Goal: Check status: Check status

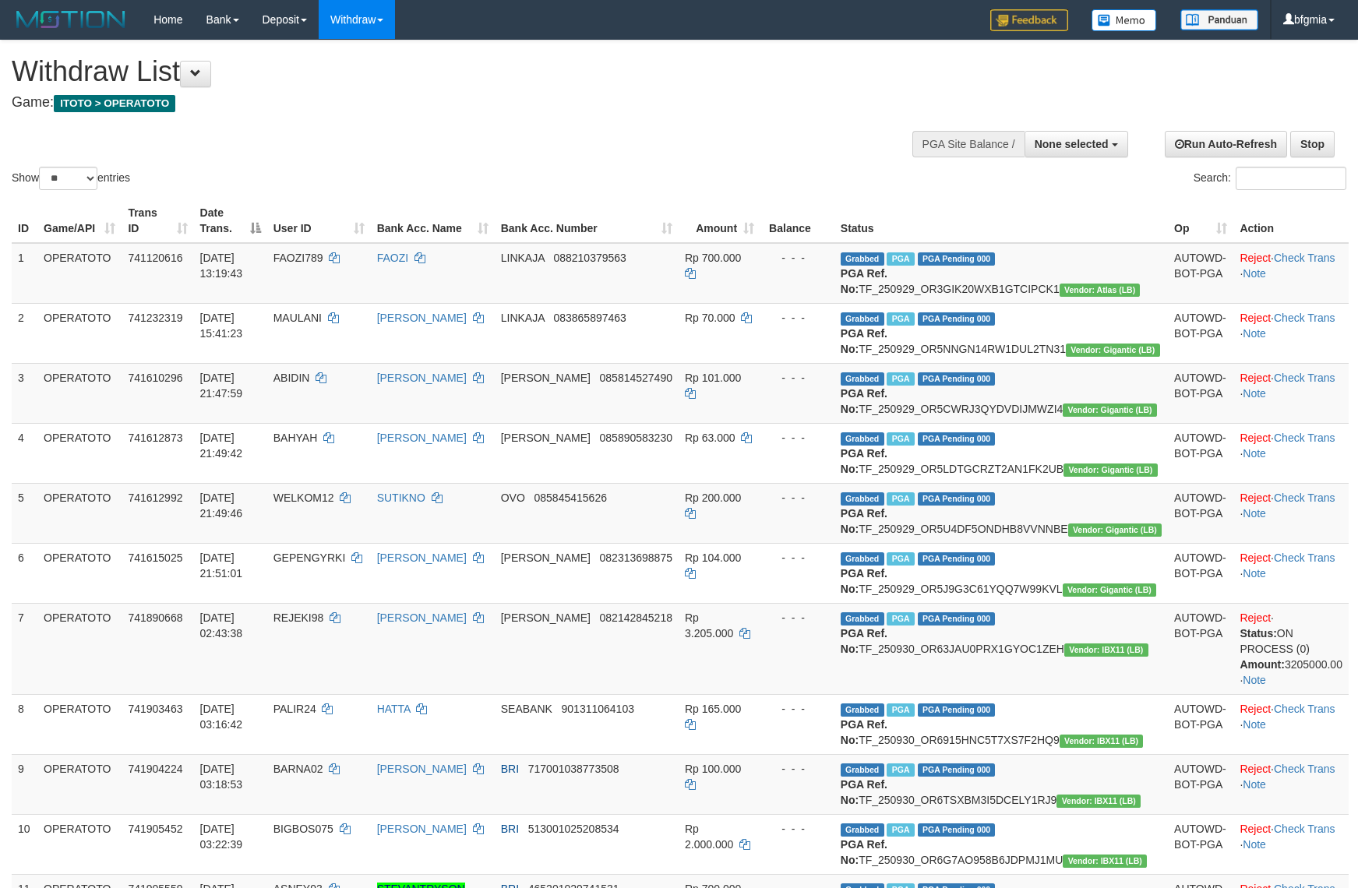
select select
select select "**"
click at [760, 603] on td "Rp 3.205.000" at bounding box center [720, 648] width 82 height 91
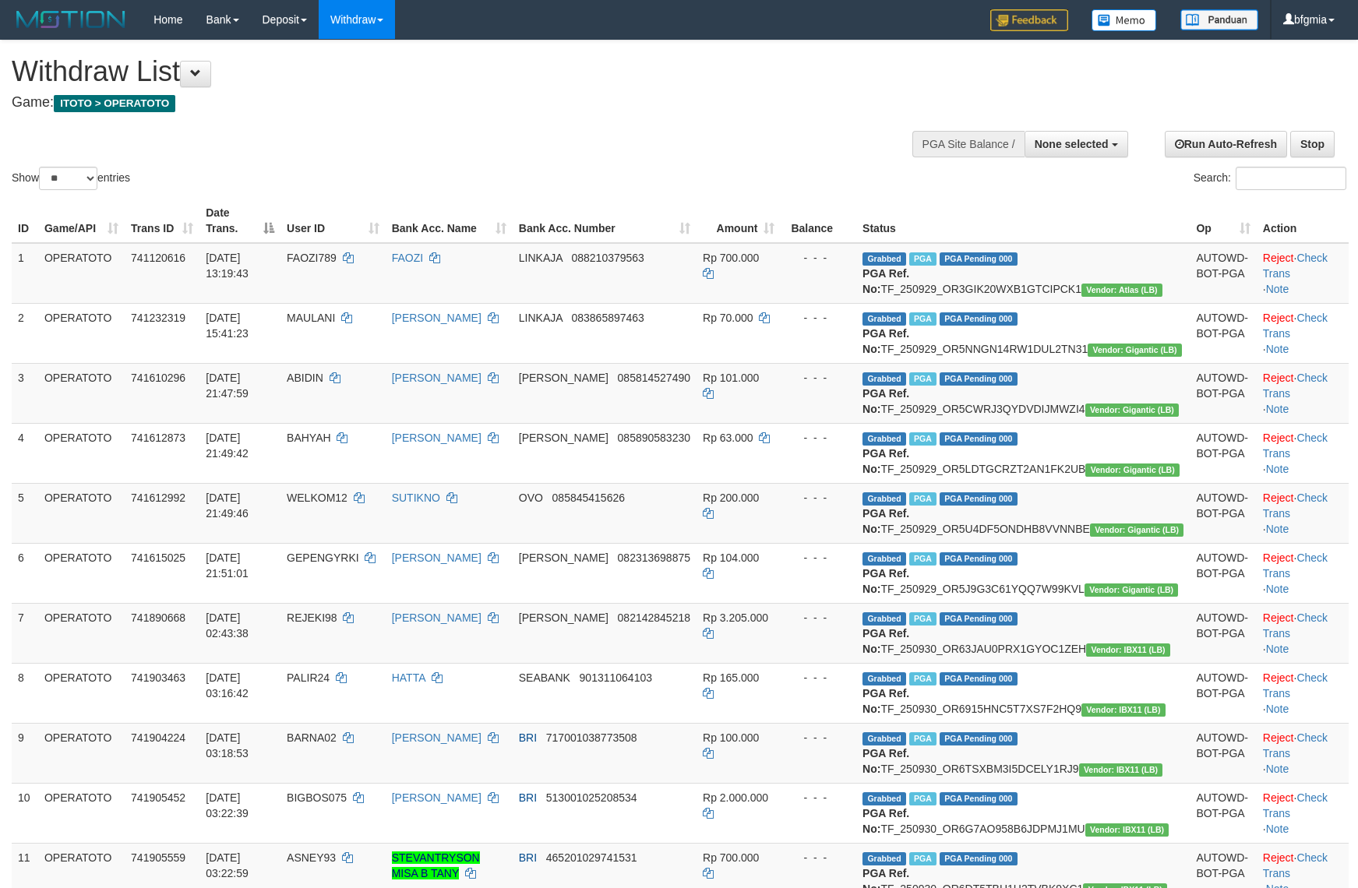
select select
select select "**"
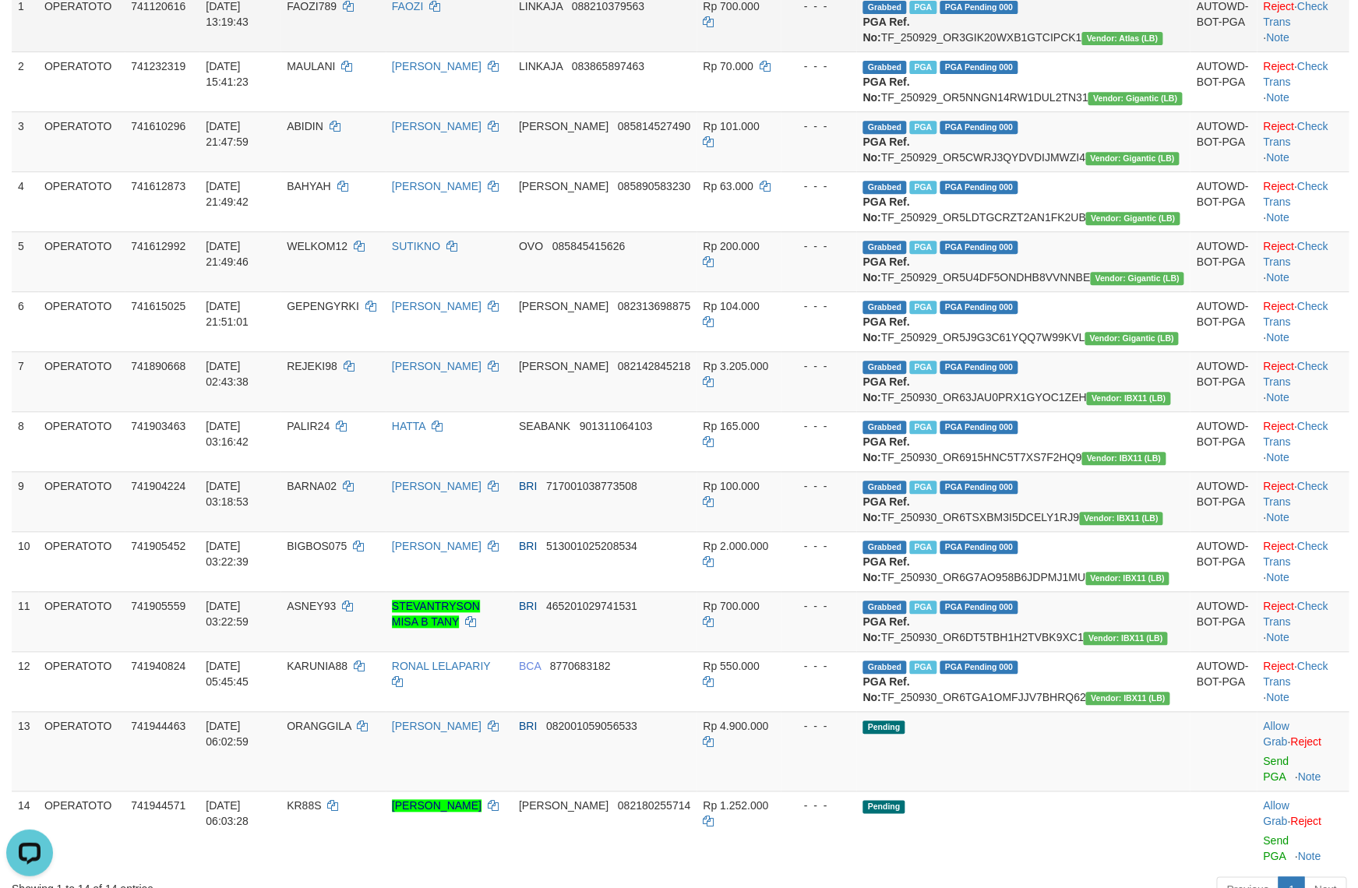
scroll to position [280, 0]
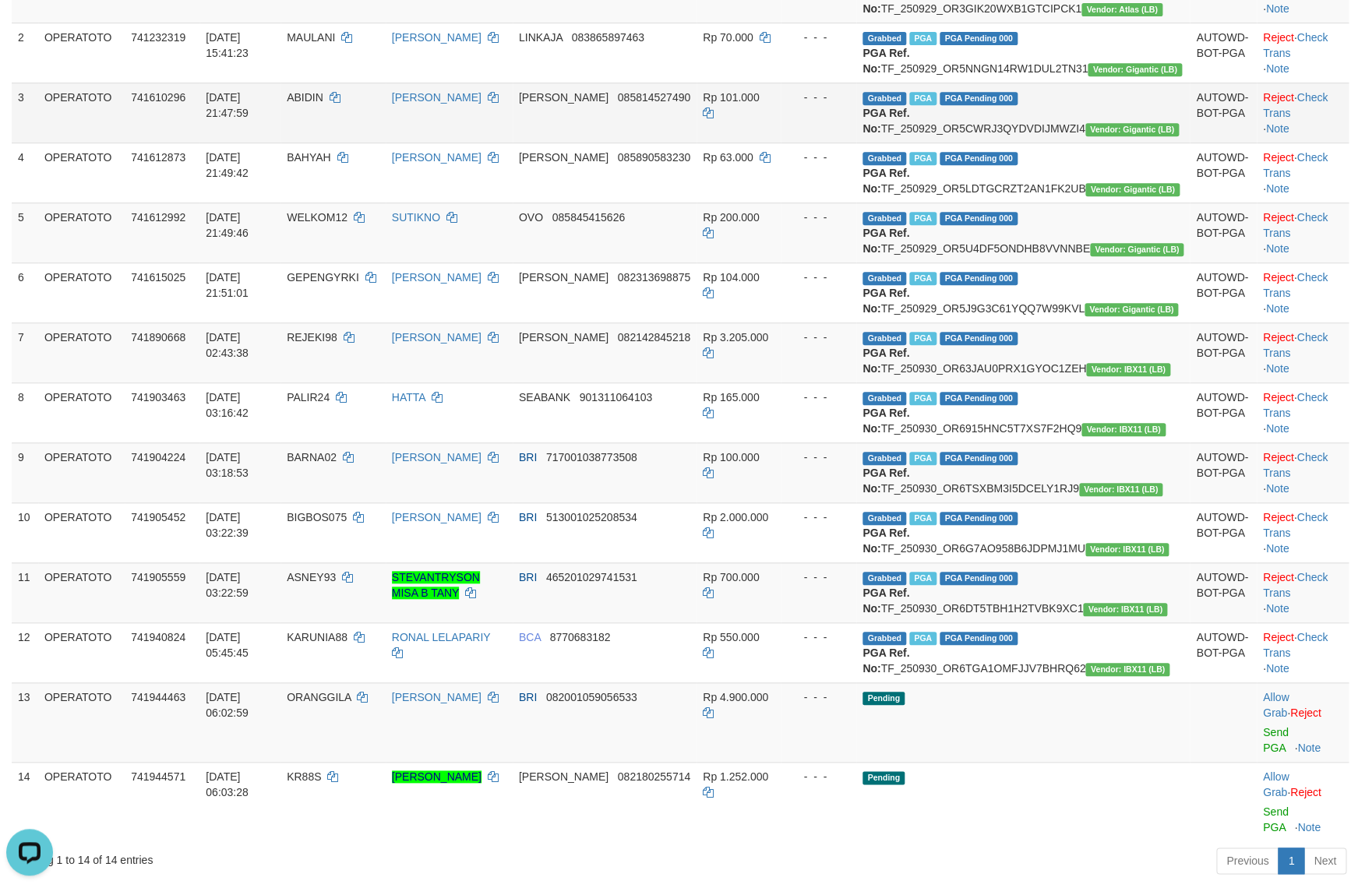
click at [339, 143] on td "ABIDIN" at bounding box center [332, 113] width 105 height 60
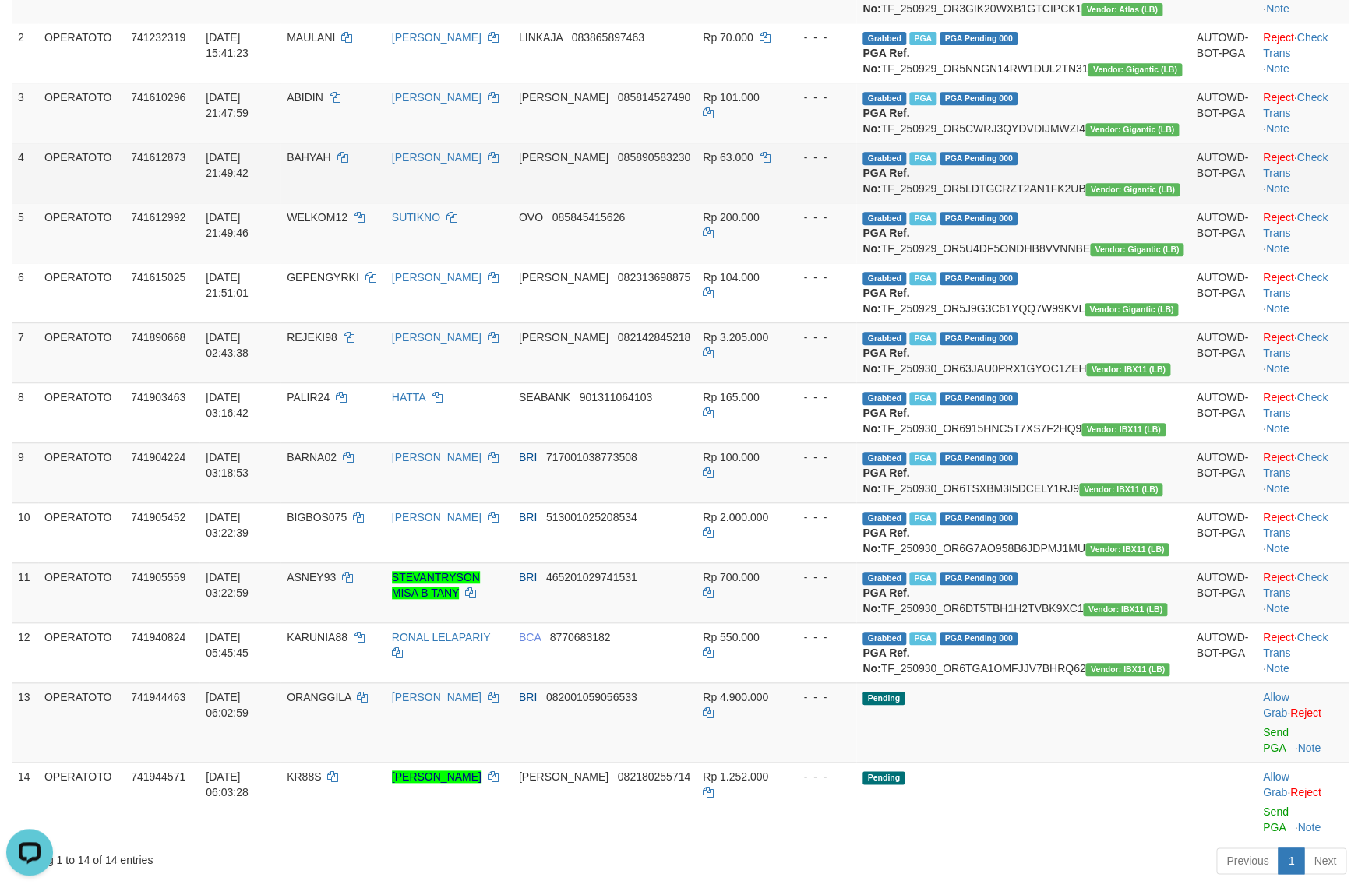
click at [369, 203] on td "BAHYAH" at bounding box center [332, 173] width 105 height 60
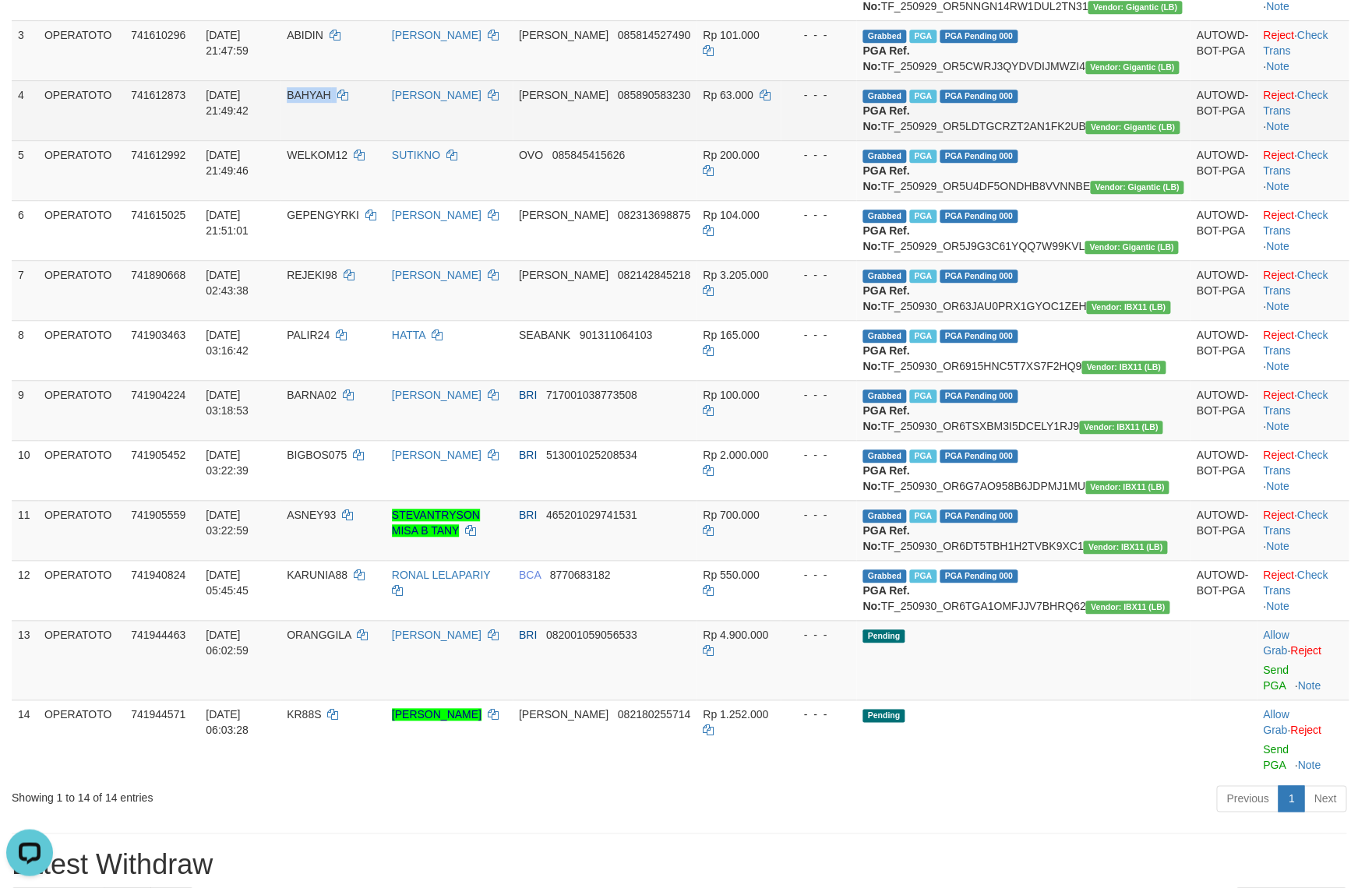
scroll to position [374, 0]
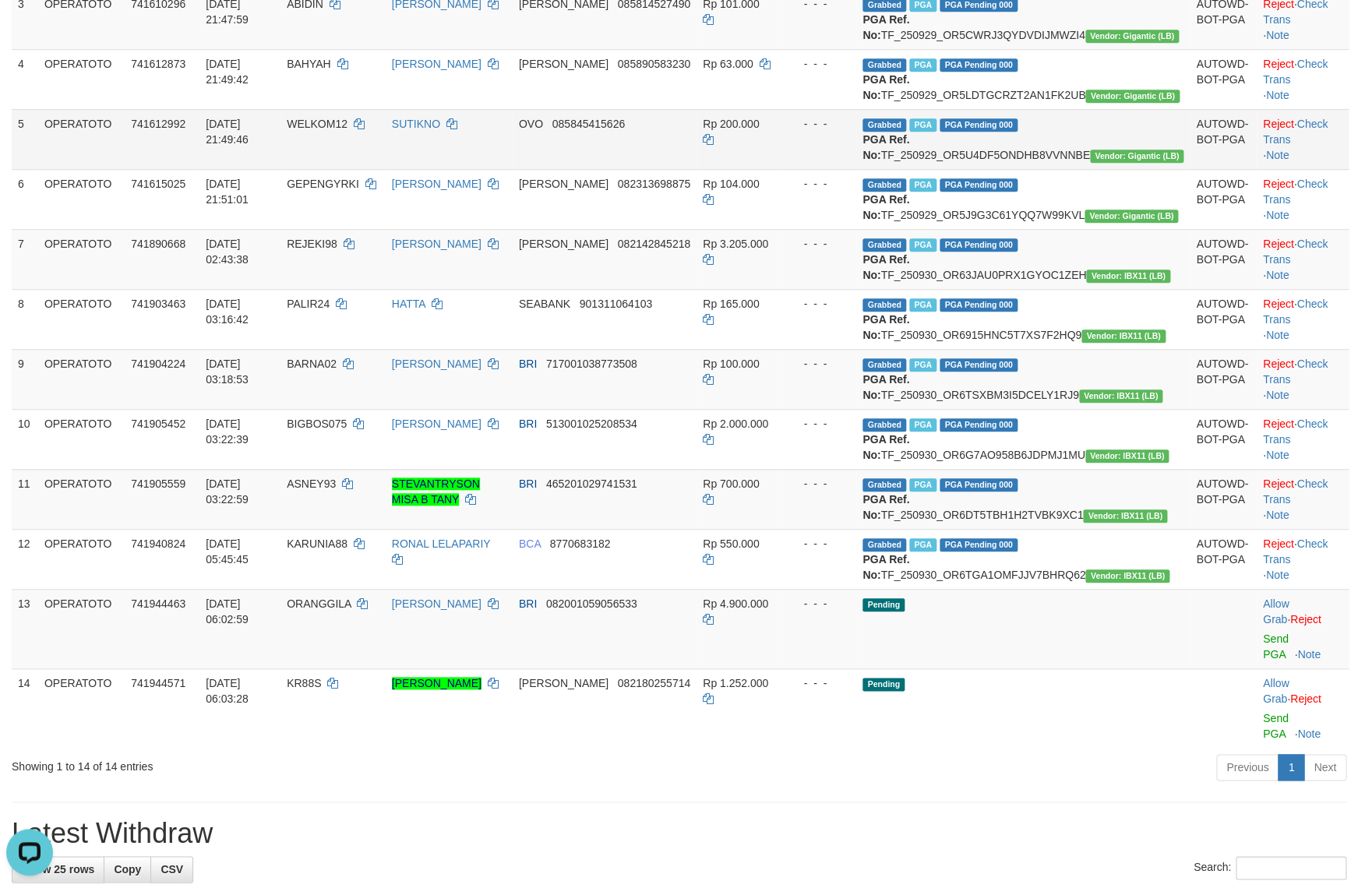
click at [366, 169] on td "WELKOM12" at bounding box center [332, 139] width 105 height 60
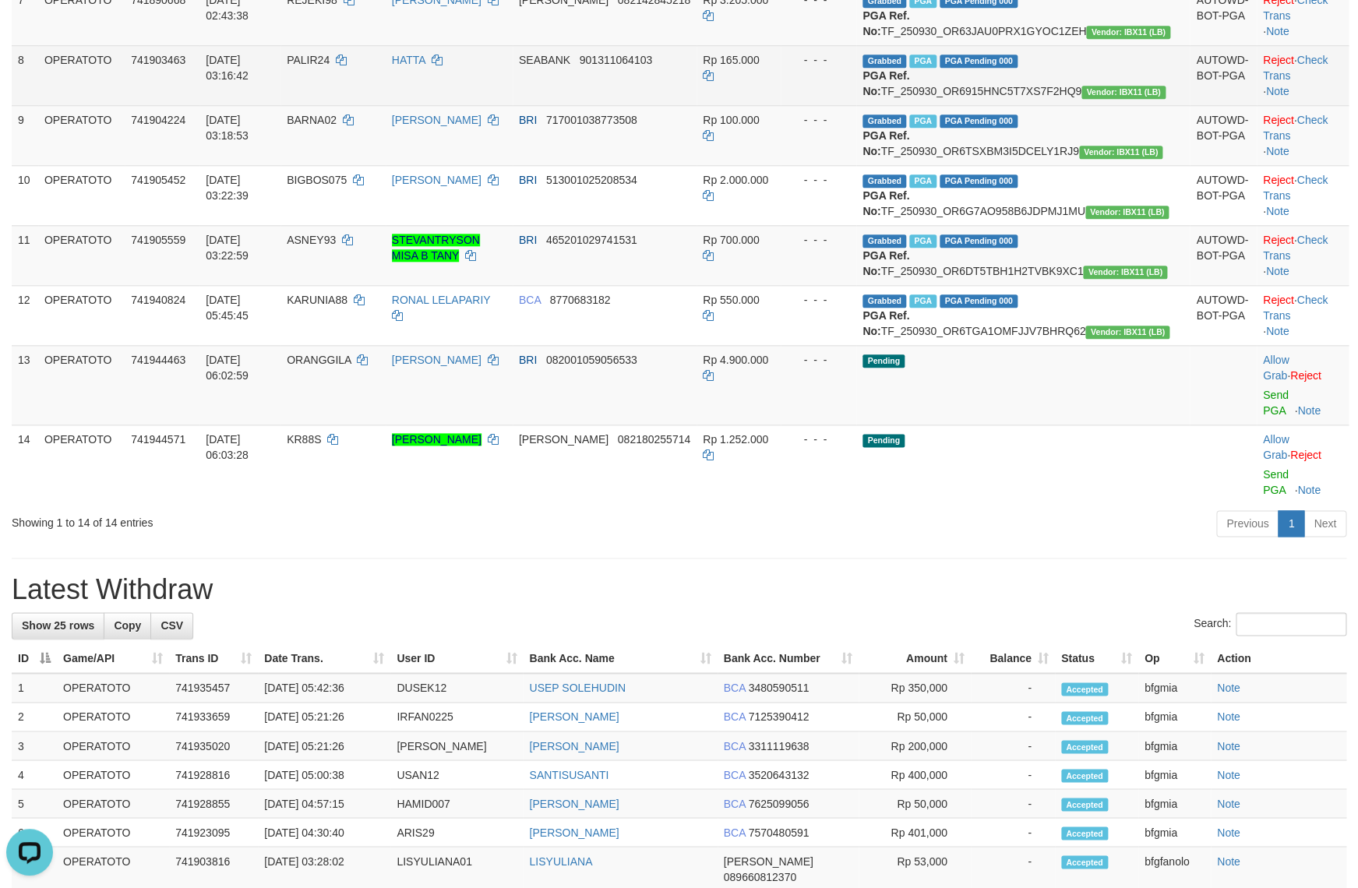
scroll to position [654, 0]
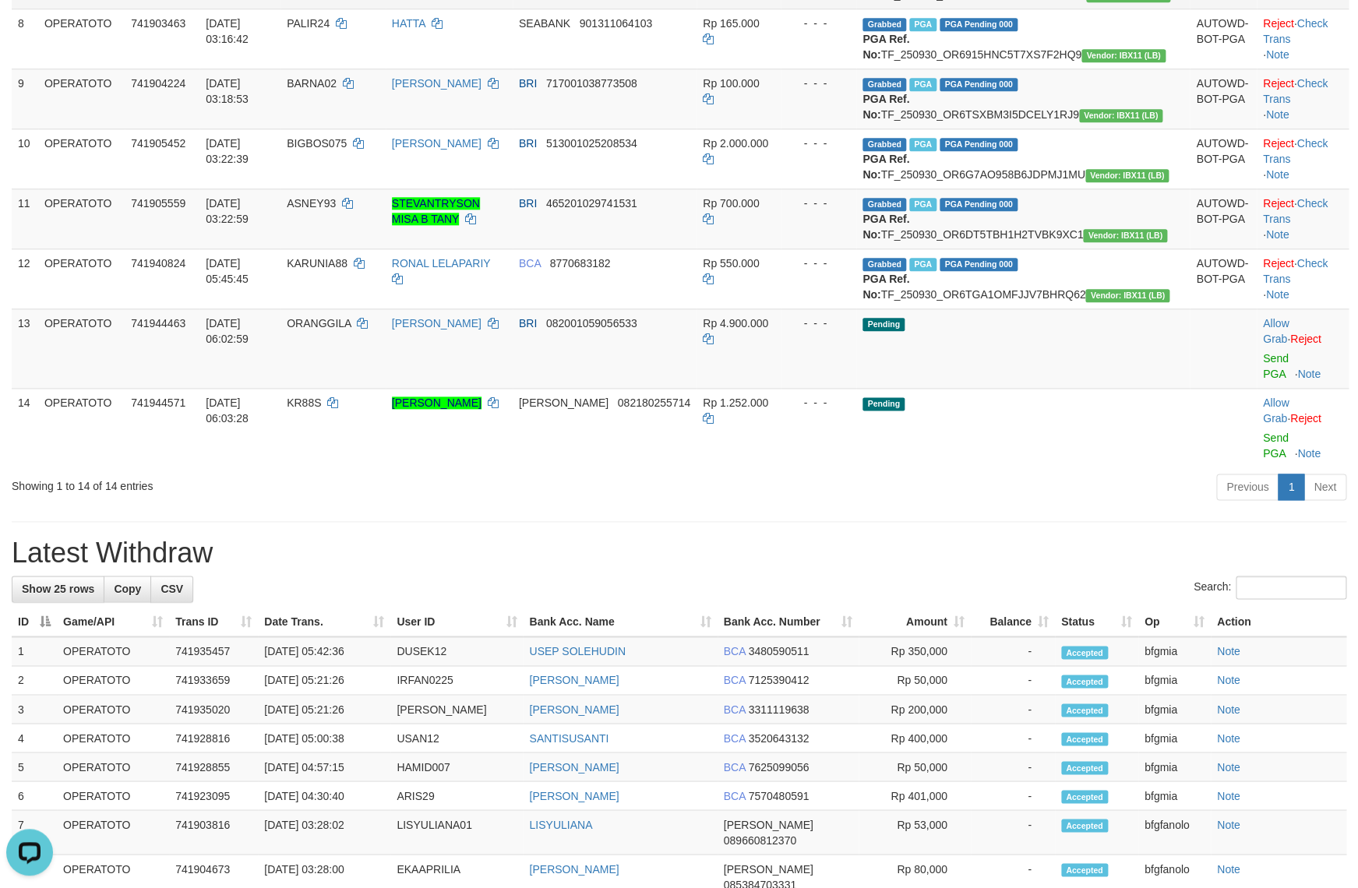
copy td "TF_250930_OR63JAU0PRX1GYOC1ZEH"
drag, startPoint x: 327, startPoint y: 206, endPoint x: 381, endPoint y: 203, distance: 53.8
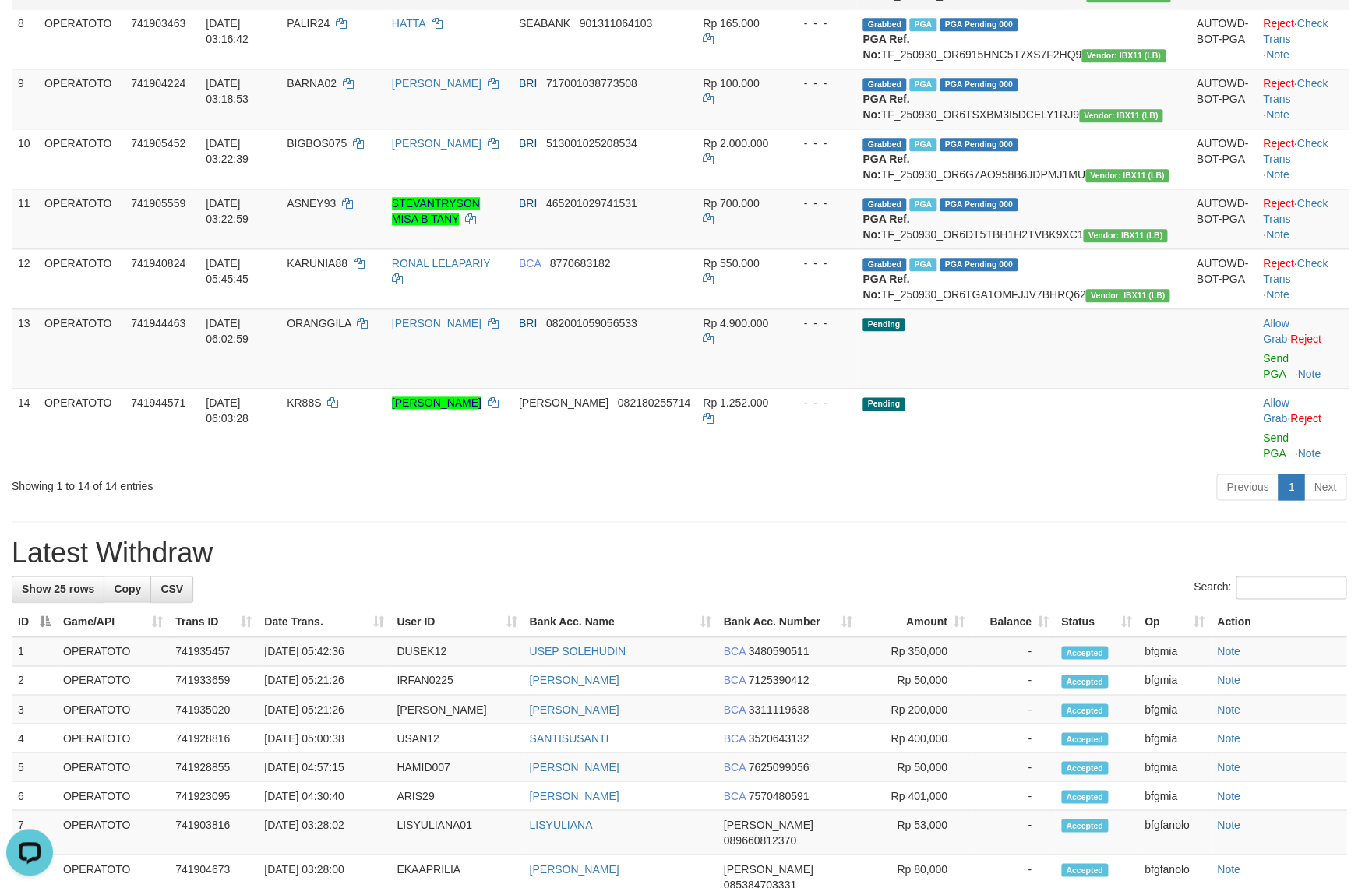
drag, startPoint x: 327, startPoint y: 205, endPoint x: 383, endPoint y: 203, distance: 55.3
copy span "REJEKI98"
